Goal: Information Seeking & Learning: Learn about a topic

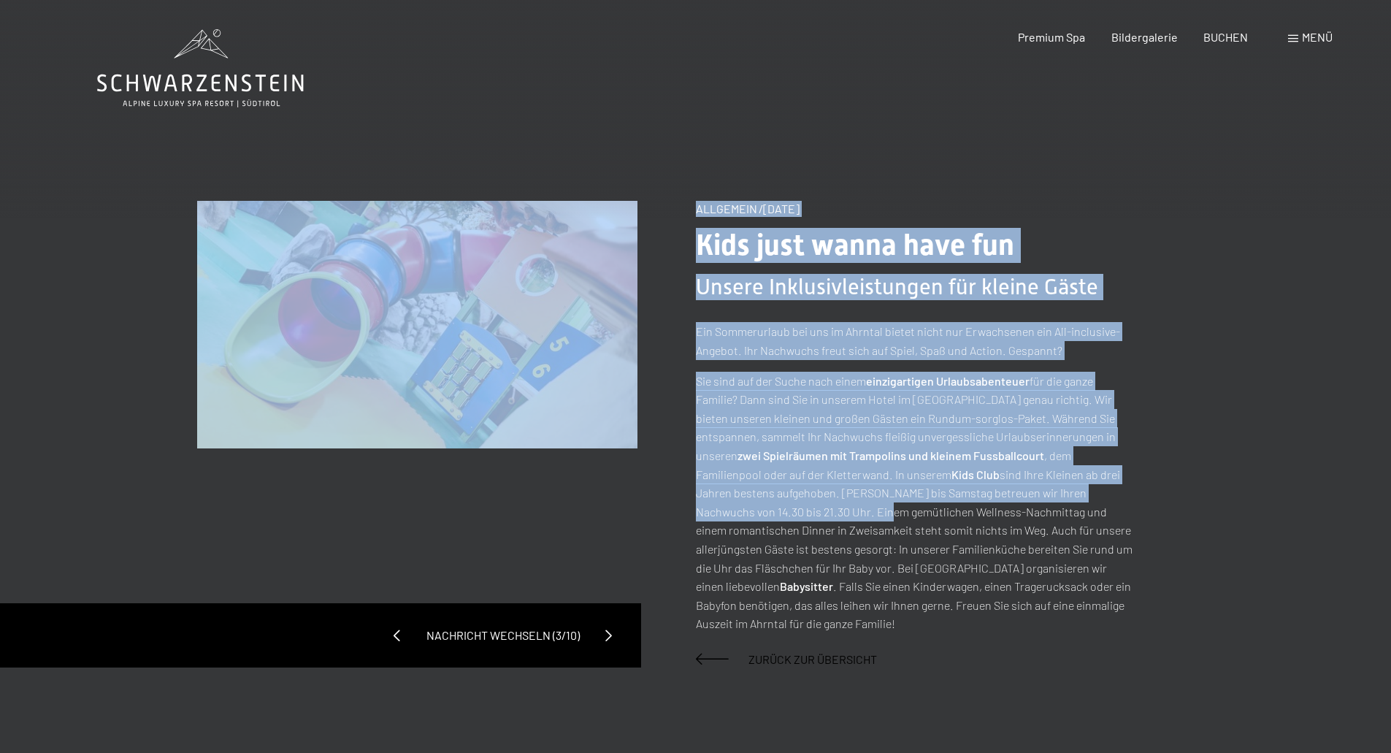
drag, startPoint x: 695, startPoint y: 494, endPoint x: 1137, endPoint y: 494, distance: 441.8
click at [1137, 494] on div "Nachricht wechseln (3/10) Allgemein / 07.05.2025 Kids just wanna have fun Unser…" at bounding box center [695, 434] width 997 height 467
click at [1137, 494] on div "Allgemein / 07.05.2025 Kids just wanna have fun Unsere Inklusivleistungen für k…" at bounding box center [945, 434] width 499 height 467
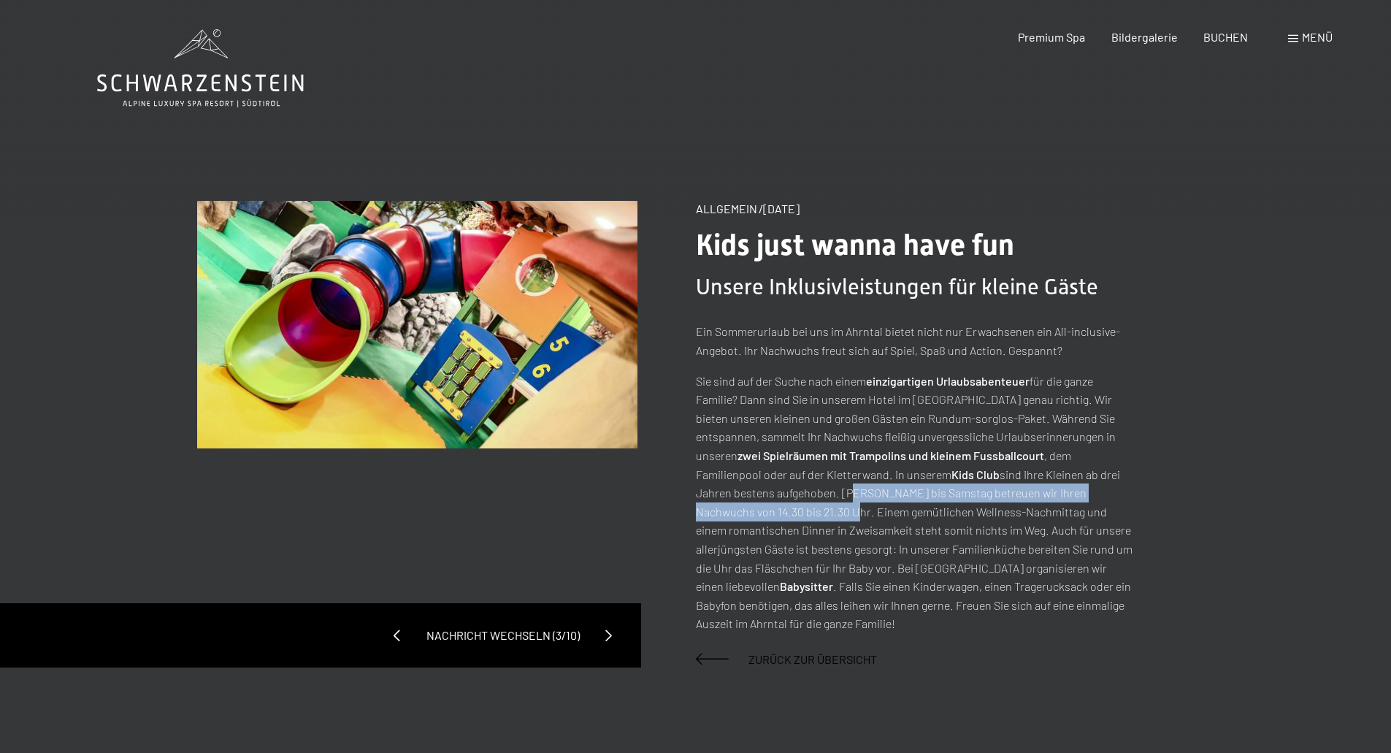
drag, startPoint x: 1086, startPoint y: 493, endPoint x: 700, endPoint y: 494, distance: 386.3
click at [700, 494] on p "Sie sind auf der Suche nach einem einzigartigen Urlaubsabenteuer für die ganze …" at bounding box center [916, 502] width 440 height 261
copy p "on Montag bis Samstag betreuen wir Ihren Nachwuchs von 14.30 bis 21.30 Uhr"
click at [1301, 35] on div "Menü" at bounding box center [1310, 37] width 45 height 16
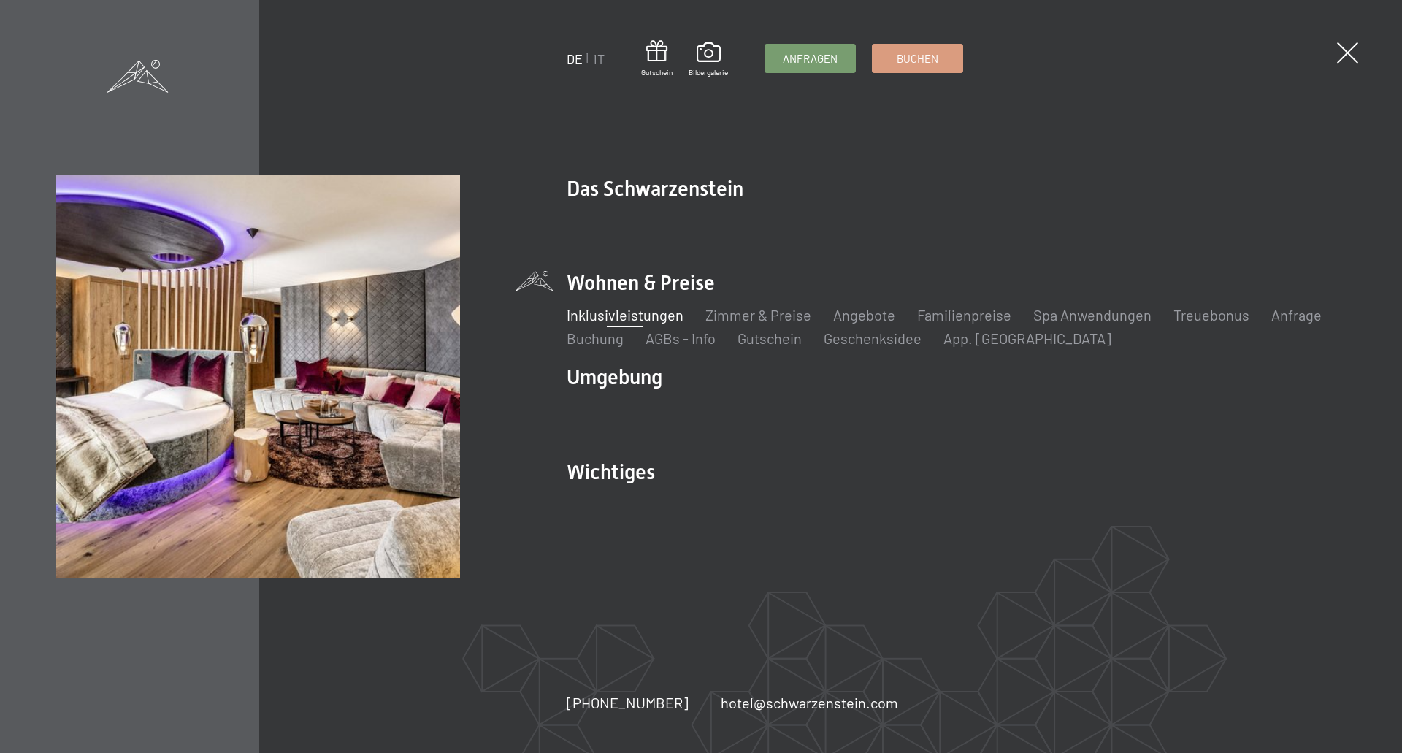
click at [637, 314] on link "Inklusivleistungen" at bounding box center [625, 315] width 117 height 18
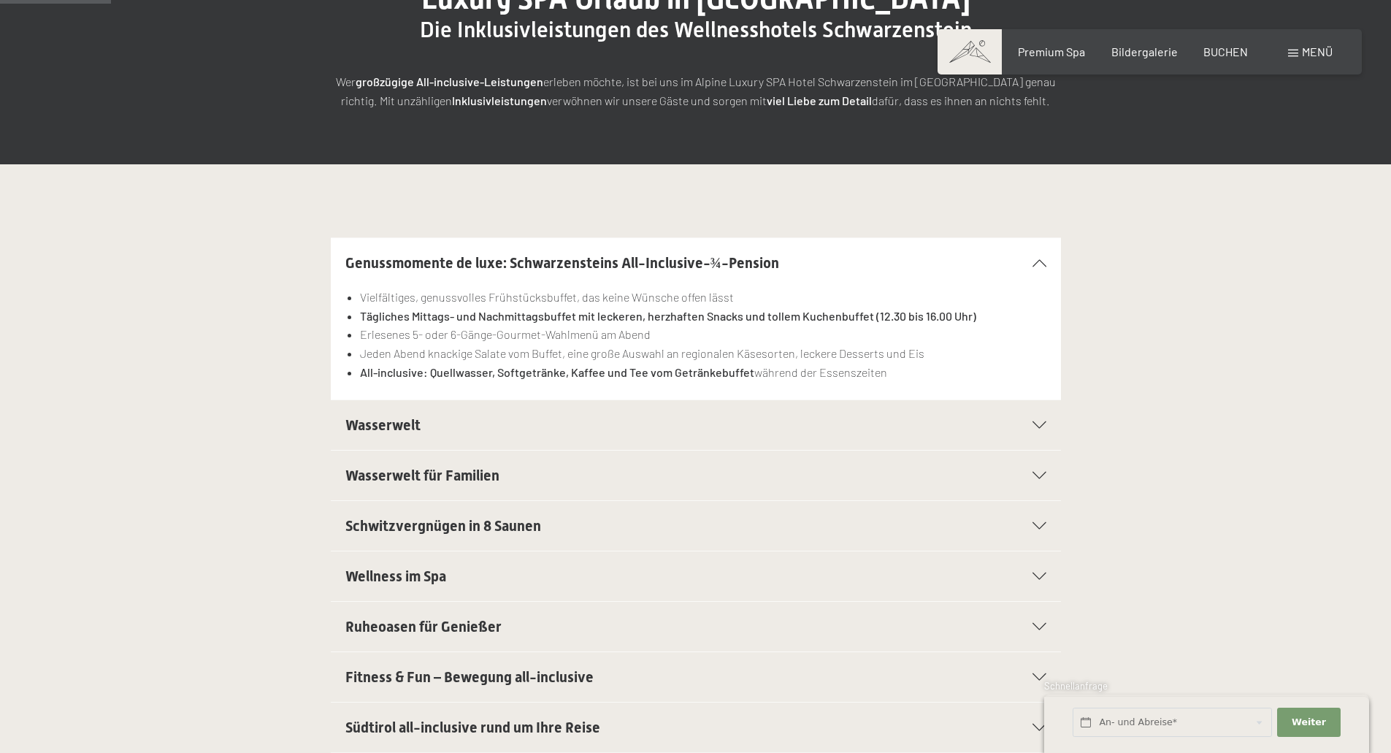
drag, startPoint x: 879, startPoint y: 380, endPoint x: 354, endPoint y: 302, distance: 530.1
click at [354, 302] on ul "Vielfältiges, genussvolles Frühstücksbuffet, das keine Wünsche offen lässt Tägl…" at bounding box center [695, 334] width 701 height 93
copy ul "Vielfältiges, genussvolles Frühstücksbuffet, das keine Wünsche offen lässt Tägl…"
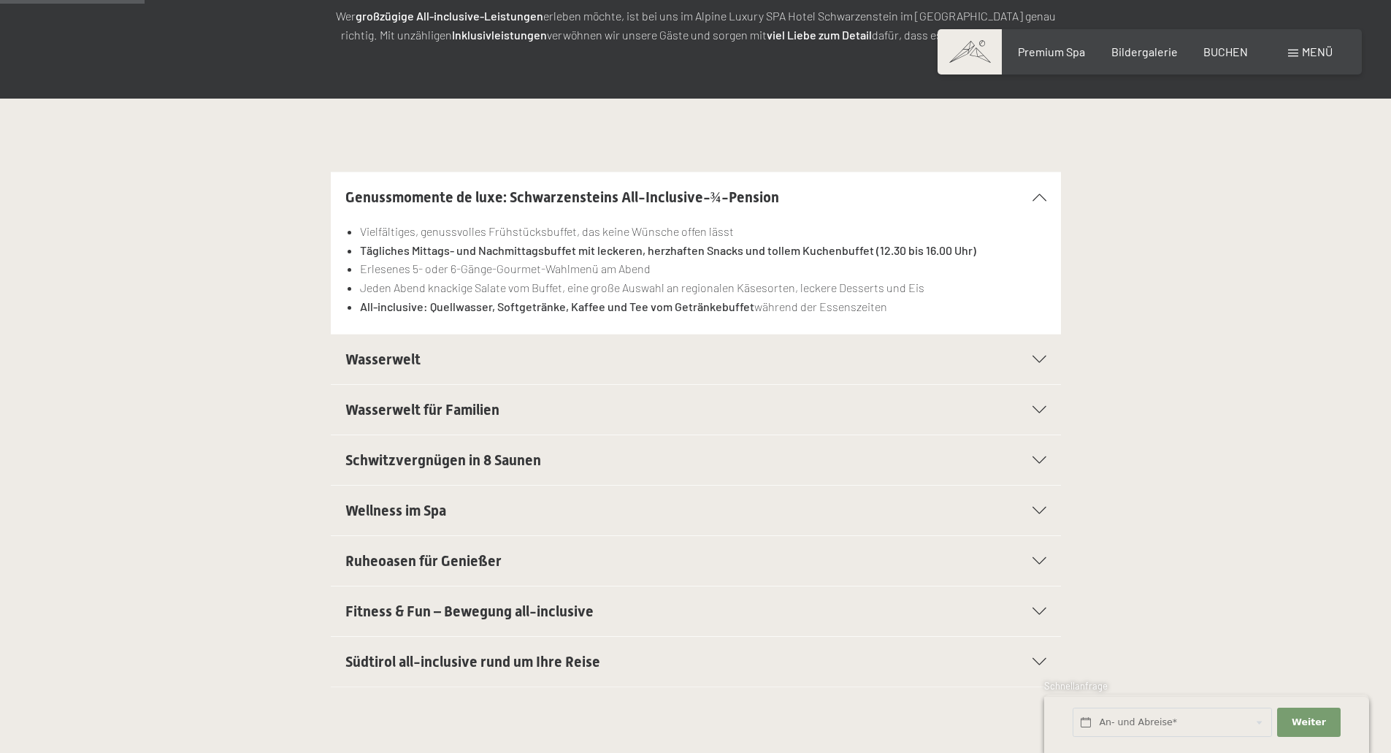
scroll to position [365, 0]
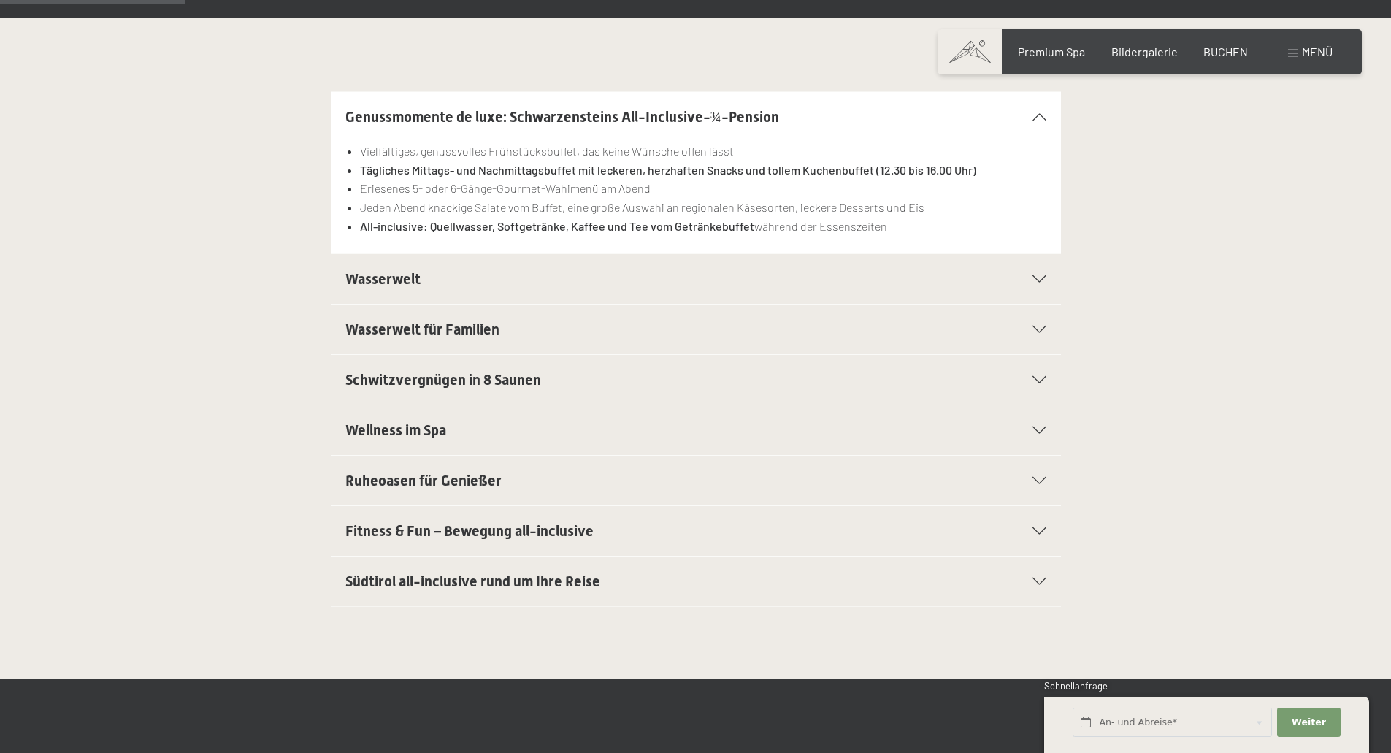
click at [1045, 322] on div "Wasserwelt für Familien" at bounding box center [695, 330] width 701 height 50
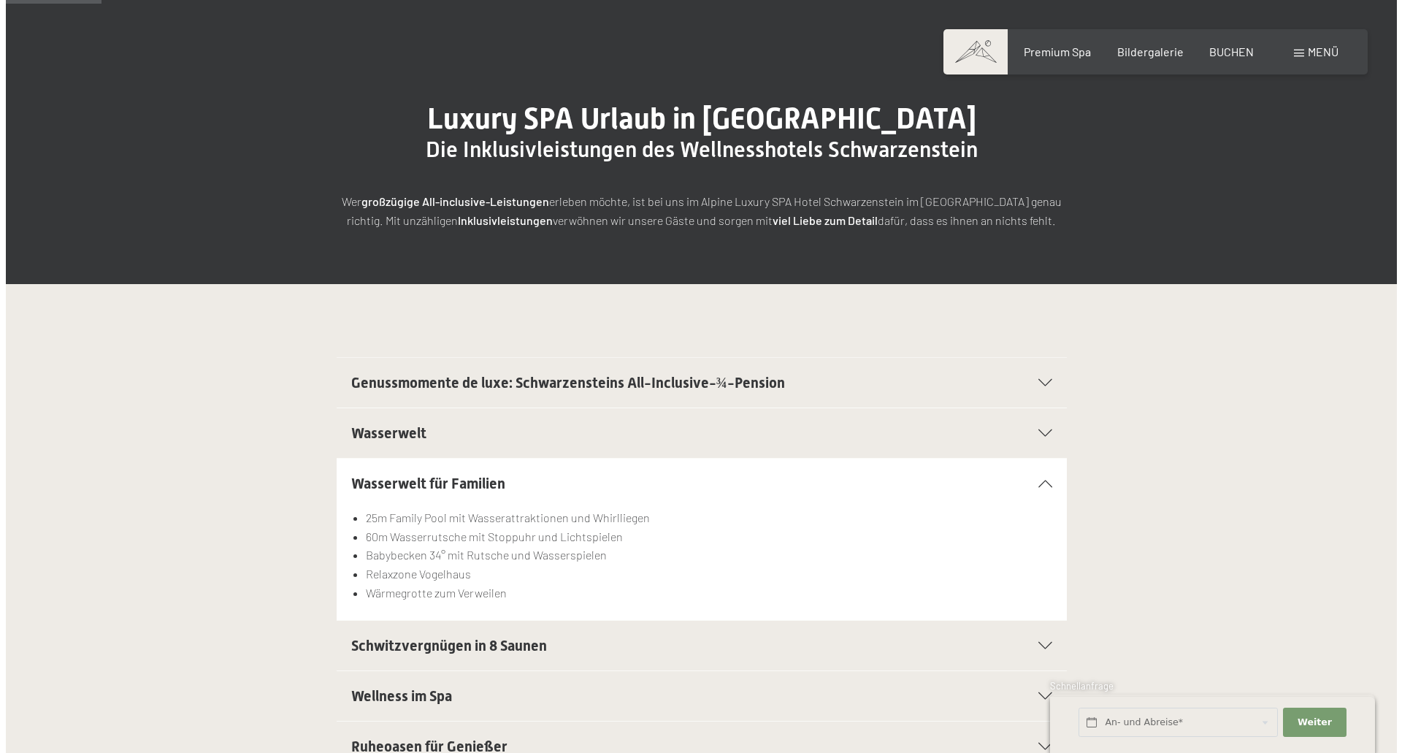
scroll to position [73, 0]
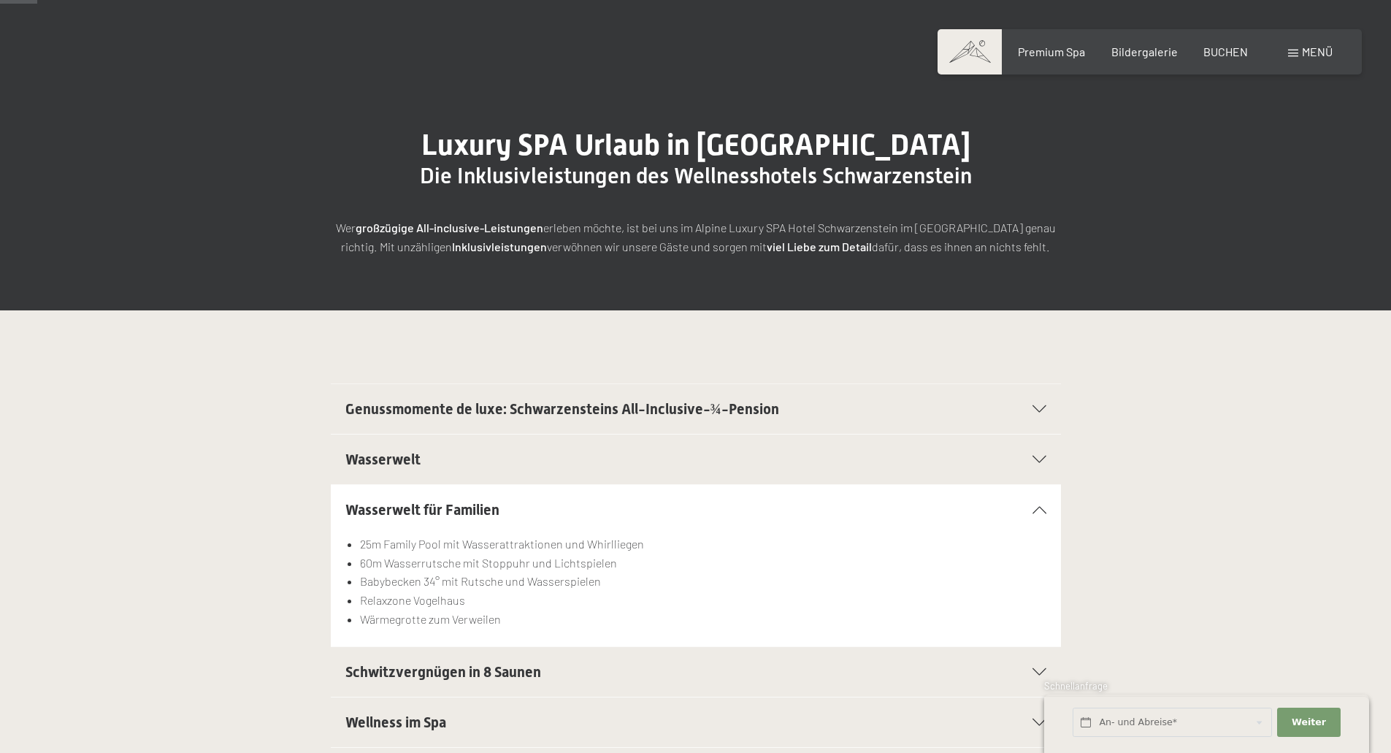
click at [1296, 50] on span at bounding box center [1293, 53] width 10 height 7
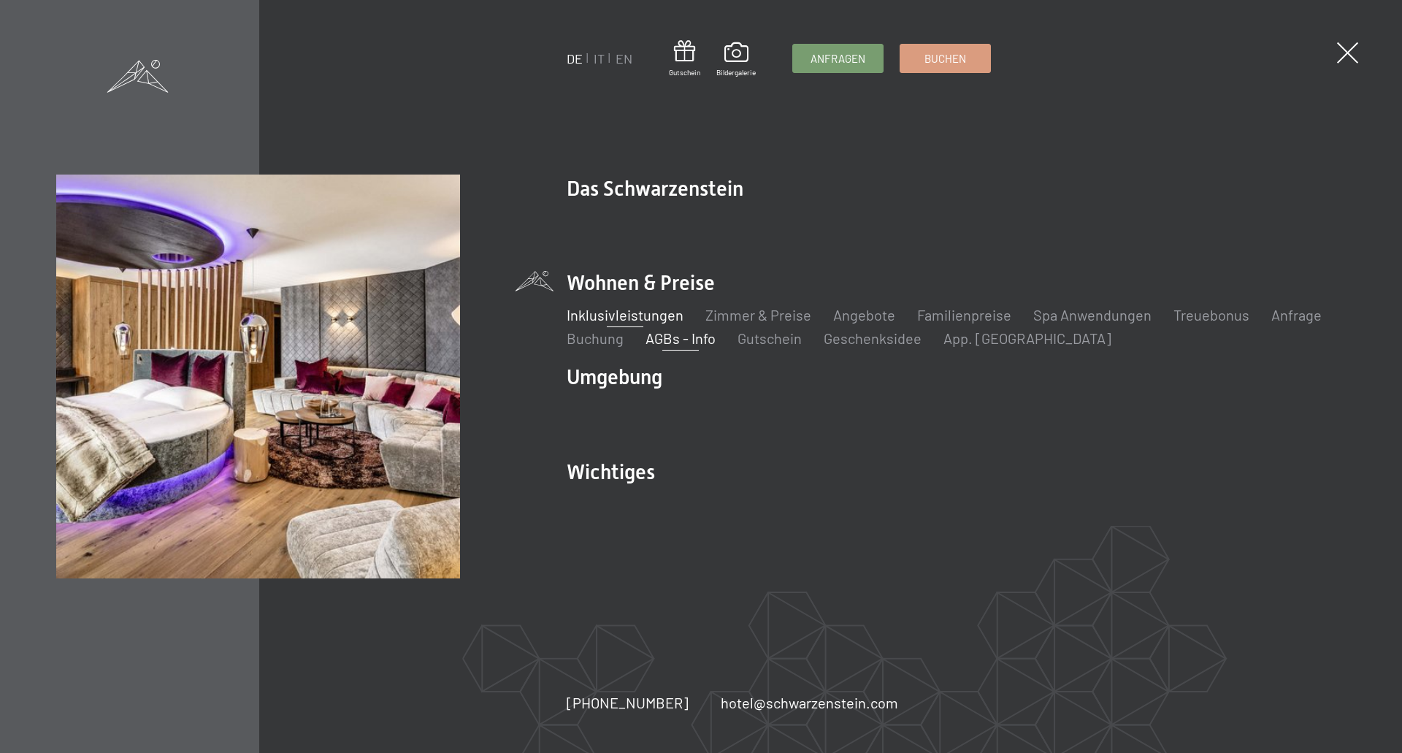
click at [686, 345] on link "AGBs - Info" at bounding box center [681, 338] width 70 height 18
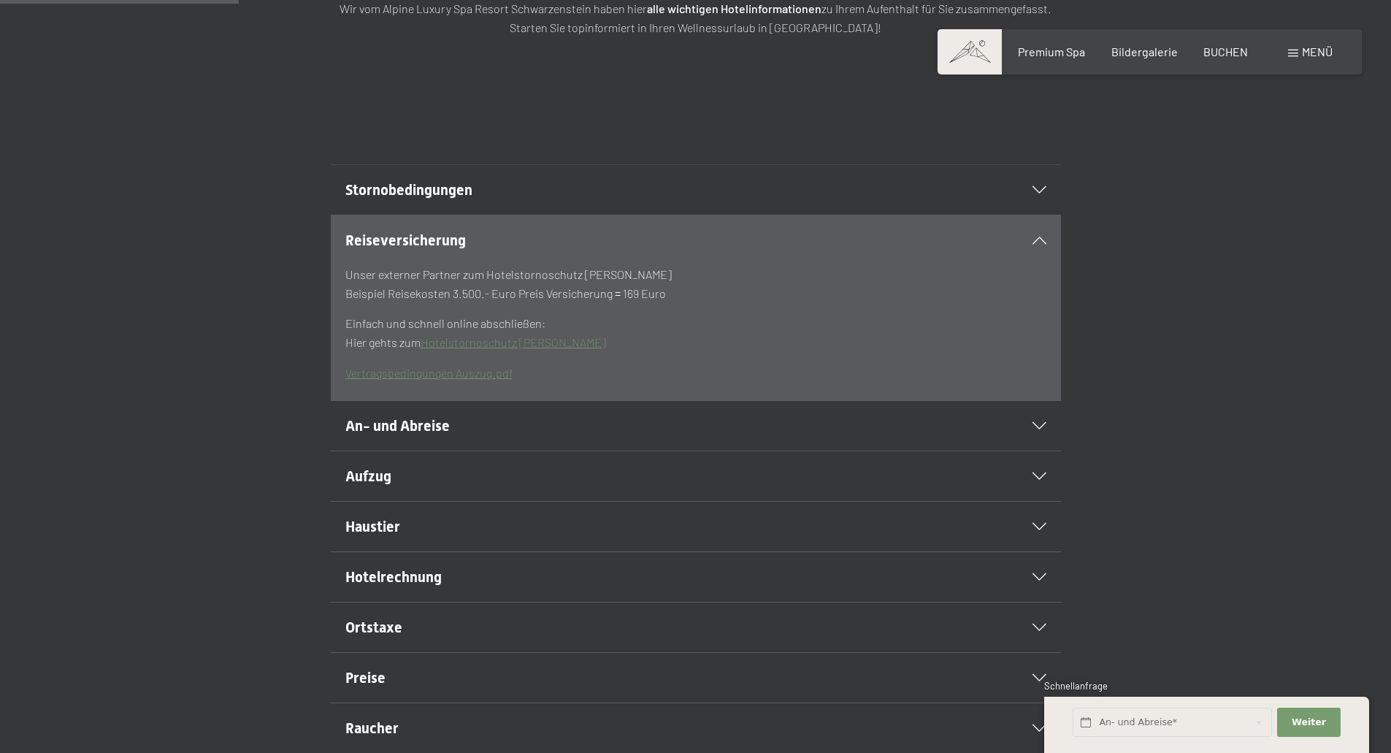
click at [1038, 194] on icon at bounding box center [1040, 189] width 14 height 7
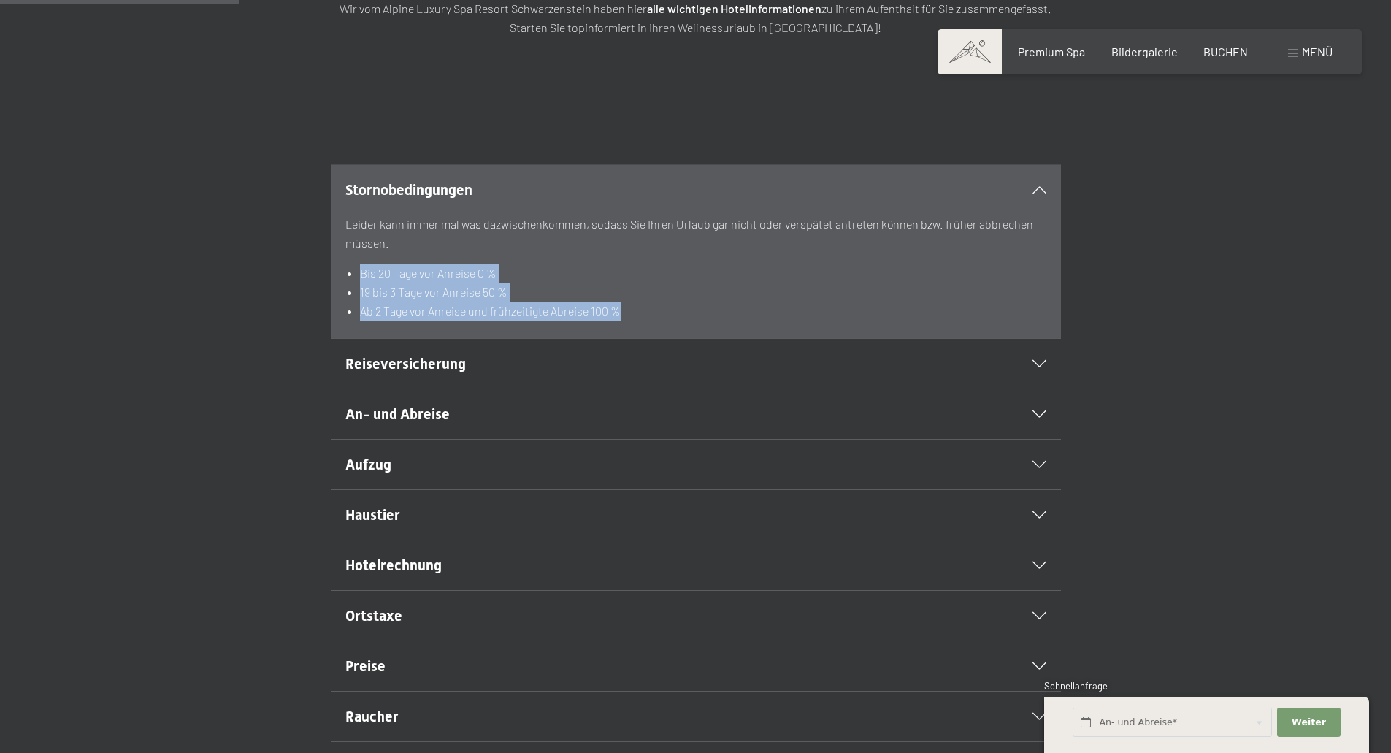
drag, startPoint x: 624, startPoint y: 344, endPoint x: 352, endPoint y: 313, distance: 273.5
click at [352, 313] on ul "Bis 20 Tage vor Anreise 0 % 19 bis 3 Tage vor Anreise 50 % Ab 2 Tage vor Anreis…" at bounding box center [695, 292] width 701 height 56
copy ul "Bis 20 Tage vor Anreise 0 % 19 bis 3 Tage vor Anreise 50 % Ab 2 Tage vor Anreis…"
